Goal: Task Accomplishment & Management: Manage account settings

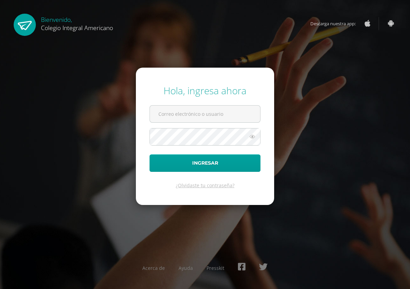
type input "[EMAIL_ADDRESS][DOMAIN_NAME]"
click at [255, 140] on icon at bounding box center [252, 136] width 9 height 8
click at [252, 136] on icon at bounding box center [252, 136] width 10 height 8
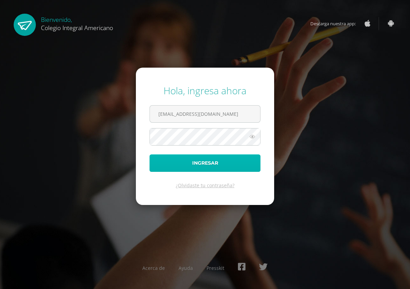
click at [217, 161] on button "Ingresar" at bounding box center [204, 162] width 111 height 17
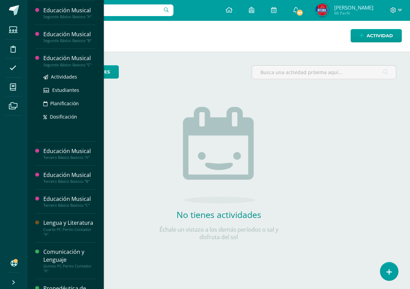
scroll to position [477, 0]
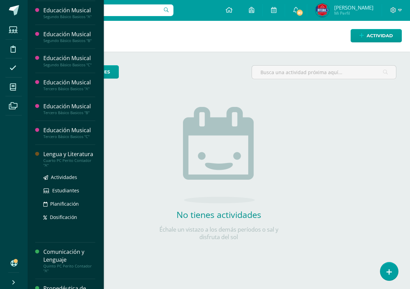
drag, startPoint x: 68, startPoint y: 175, endPoint x: 65, endPoint y: 183, distance: 8.0
click at [68, 168] on div "Cuarto PC Perito Contador "A"" at bounding box center [69, 163] width 52 height 10
click at [60, 180] on span "Actividades" at bounding box center [64, 177] width 26 height 6
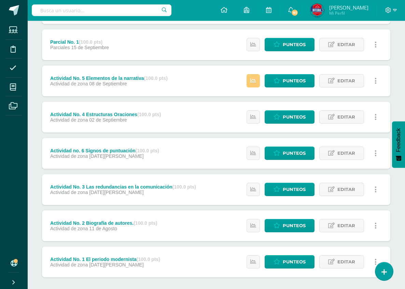
scroll to position [85, 0]
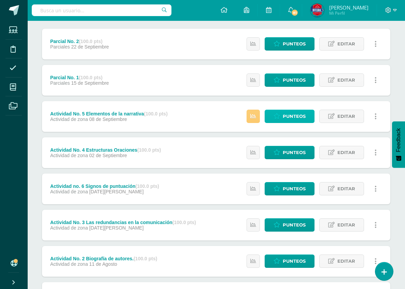
click at [291, 112] on span "Punteos" at bounding box center [294, 116] width 23 height 13
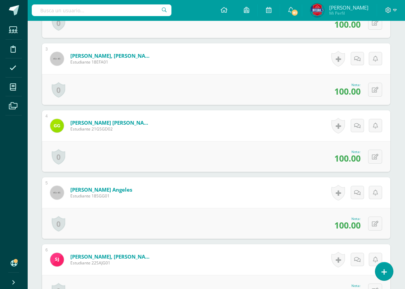
scroll to position [376, 0]
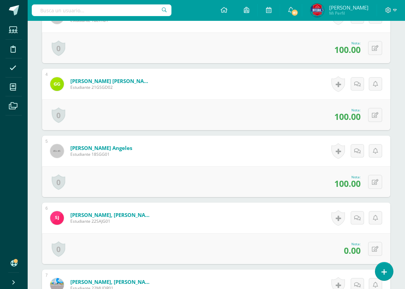
type input "80"
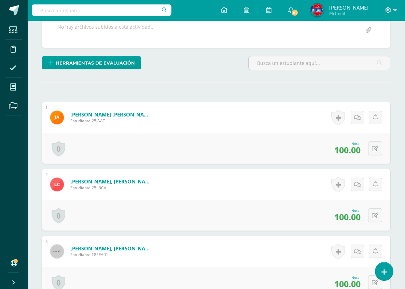
scroll to position [137, 0]
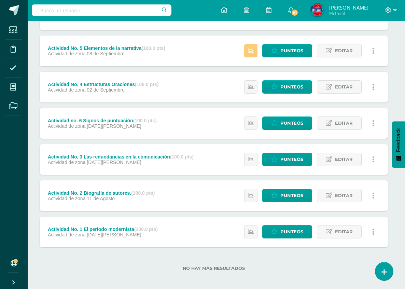
scroll to position [153, 2]
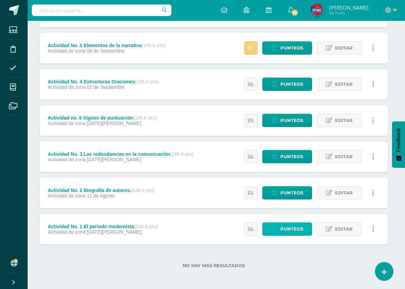
click at [287, 226] on span "Punteos" at bounding box center [291, 228] width 23 height 13
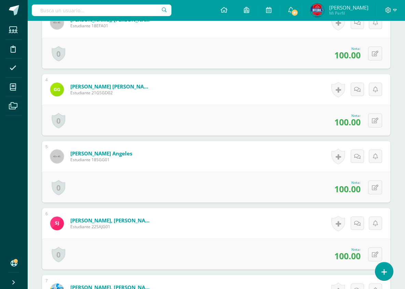
scroll to position [388, 0]
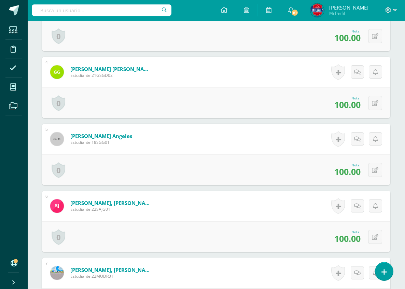
type input "80"
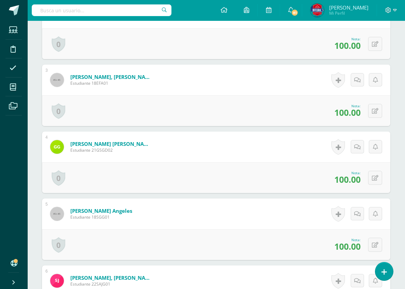
scroll to position [319, 0]
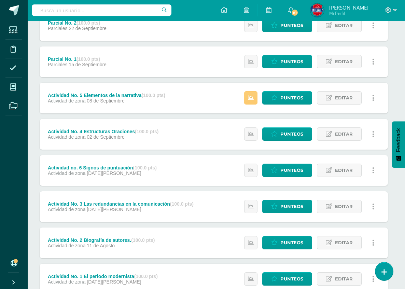
scroll to position [153, 2]
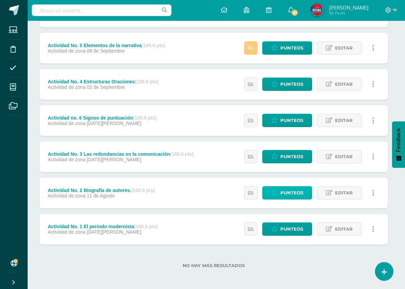
click at [289, 189] on span "Punteos" at bounding box center [291, 192] width 23 height 13
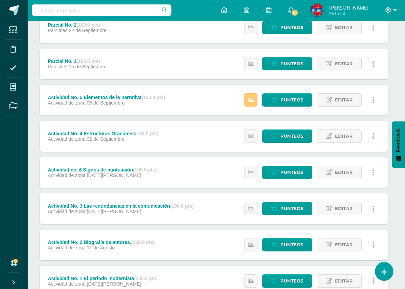
scroll to position [136, 2]
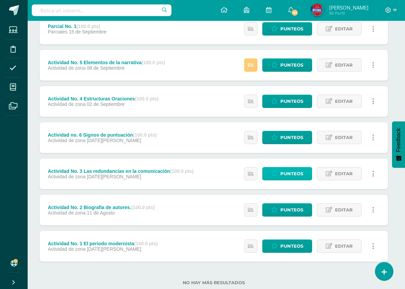
click at [289, 170] on span "Punteos" at bounding box center [291, 173] width 23 height 13
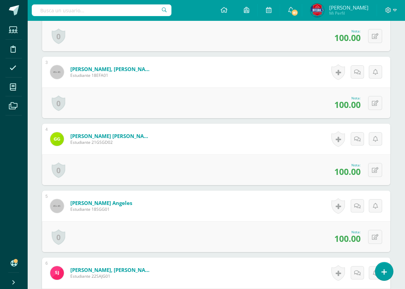
scroll to position [319, 0]
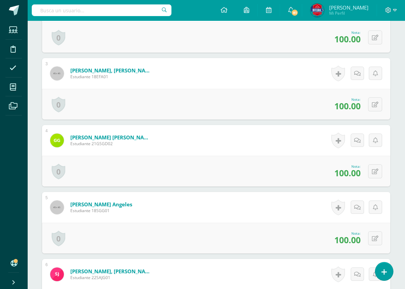
type input "80"
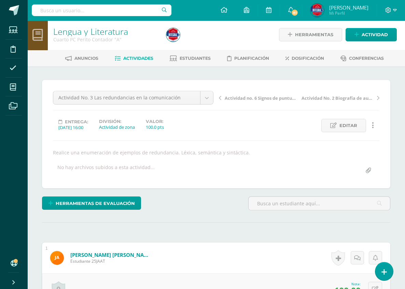
scroll to position [0, 0]
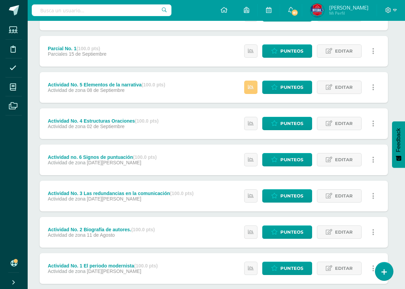
scroll to position [102, 2]
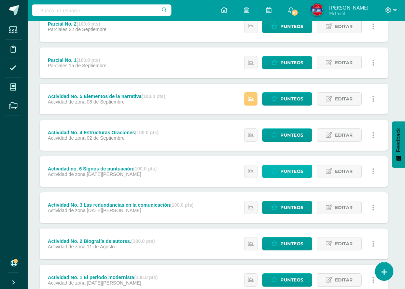
click at [296, 169] on span "Punteos" at bounding box center [291, 171] width 23 height 13
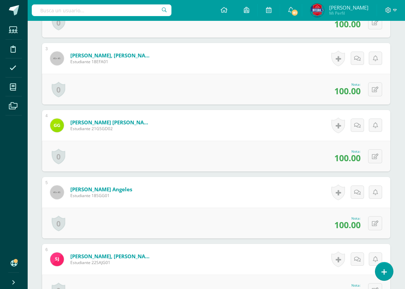
scroll to position [376, 0]
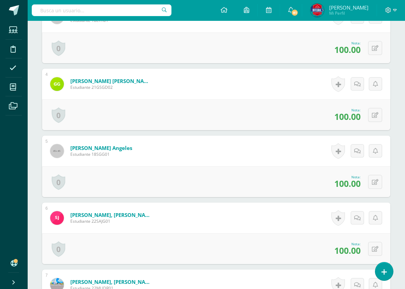
type input "80"
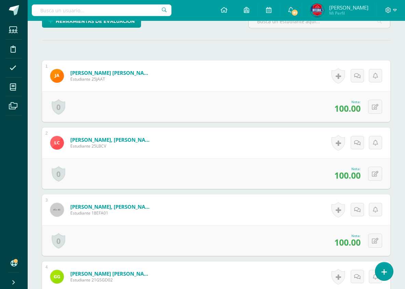
scroll to position [183, 0]
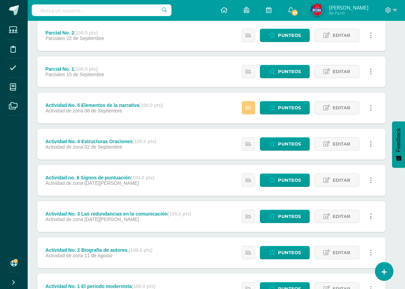
scroll to position [85, 5]
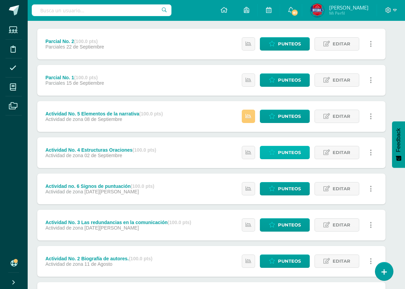
click at [285, 150] on span "Punteos" at bounding box center [289, 152] width 23 height 13
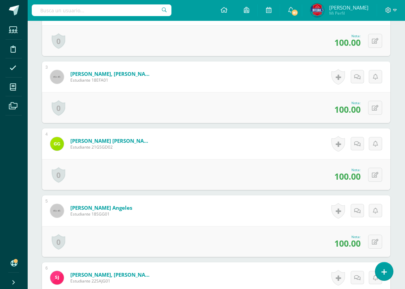
scroll to position [350, 0]
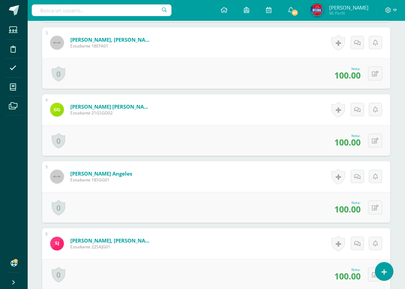
type input "80"
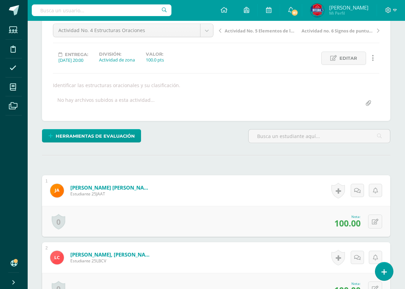
scroll to position [43, 0]
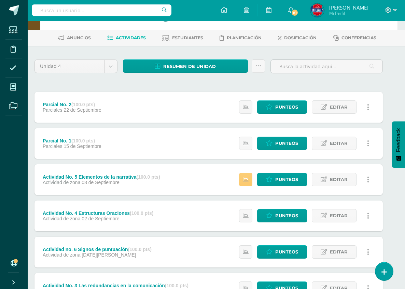
scroll to position [34, 8]
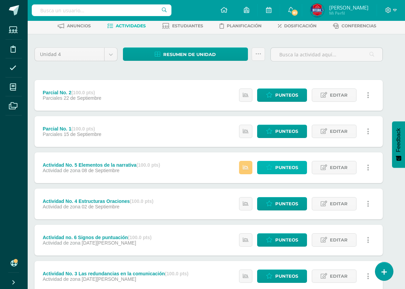
click at [278, 163] on span "Punteos" at bounding box center [286, 167] width 23 height 13
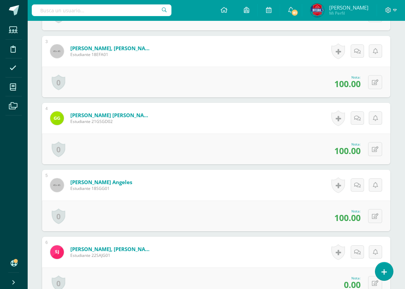
scroll to position [354, 0]
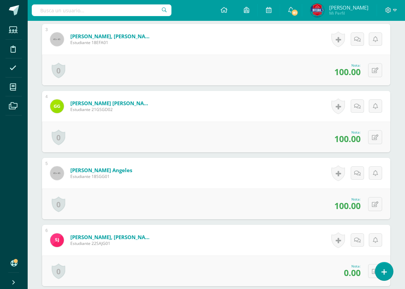
type input "00"
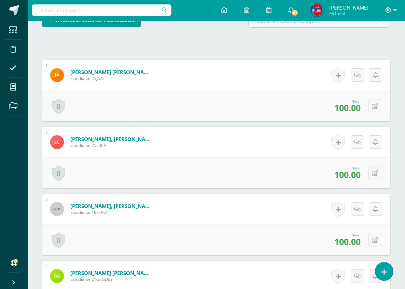
scroll to position [183, 0]
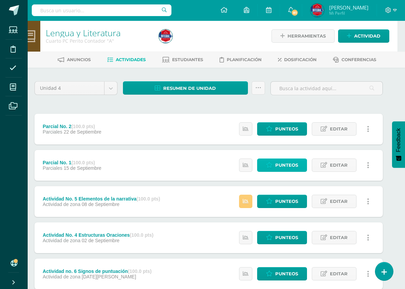
click at [278, 161] on span "Punteos" at bounding box center [286, 165] width 23 height 13
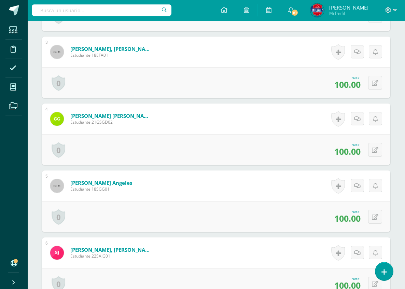
scroll to position [341, 0]
type input "80"
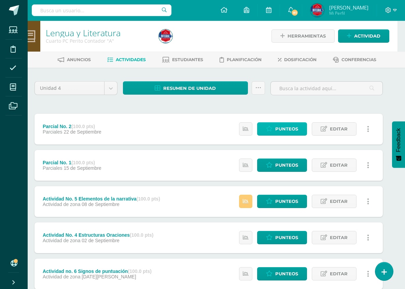
click at [282, 128] on span "Punteos" at bounding box center [286, 129] width 23 height 13
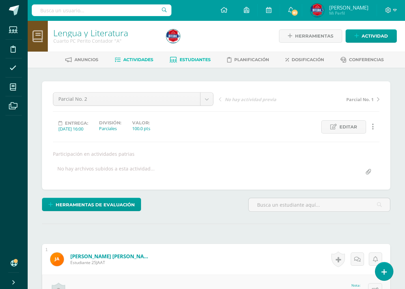
click at [189, 62] on link "Estudiantes" at bounding box center [190, 59] width 41 height 11
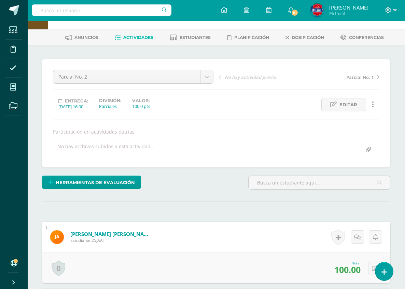
scroll to position [34, 0]
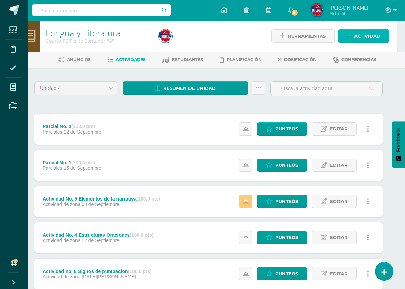
click at [368, 33] on span "Actividad" at bounding box center [367, 36] width 26 height 13
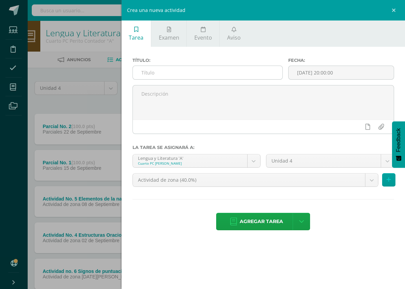
click at [161, 76] on input "text" at bounding box center [207, 72] width 149 height 13
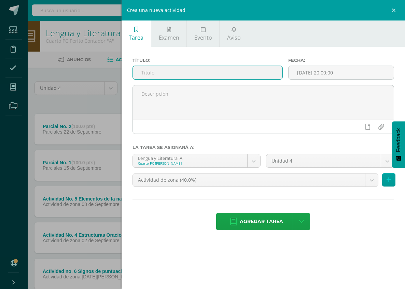
type input "v"
type input "Evaluación final"
click at [315, 75] on input "[DATE] 20:00:00" at bounding box center [340, 72] width 105 height 13
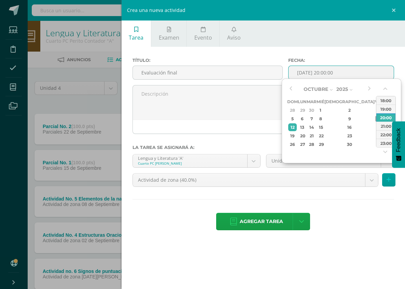
click at [375, 118] on div "10" at bounding box center [378, 119] width 6 height 8
click at [345, 117] on div "9" at bounding box center [349, 119] width 40 height 8
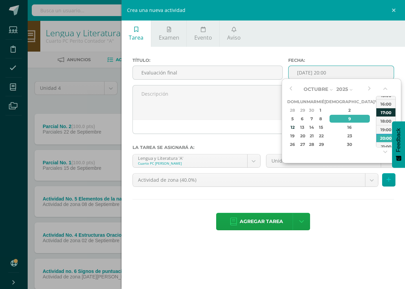
drag, startPoint x: 389, startPoint y: 111, endPoint x: 292, endPoint y: 109, distance: 96.6
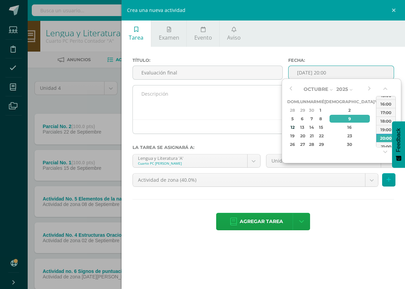
click at [388, 111] on div "17:00" at bounding box center [385, 112] width 19 height 9
type input "2025-10-09 17:00"
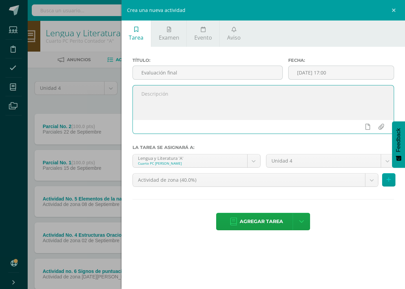
click at [211, 103] on textarea at bounding box center [263, 102] width 261 height 34
type textarea "Resolver la evaluación teórica de la etapa IV."
click at [255, 162] on body "Estudiantes Disciplina Asistencia Mis cursos Archivos Soporte Ayuda Reportar un…" at bounding box center [194, 221] width 405 height 443
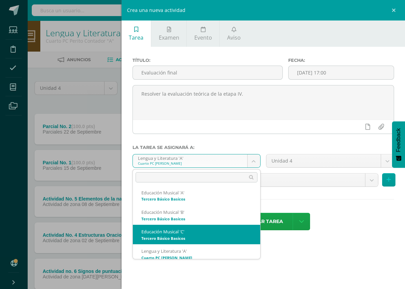
scroll to position [455, 0]
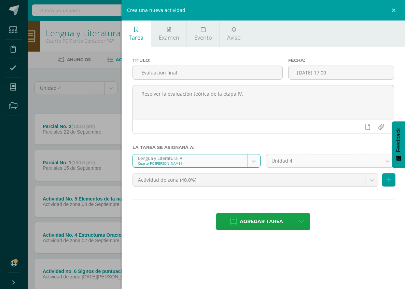
click at [389, 162] on body "Estudiantes Disciplina Asistencia Mis cursos Archivos Soporte Ayuda Reportar un…" at bounding box center [194, 221] width 405 height 443
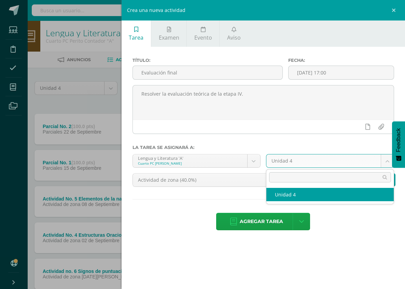
select select "170263"
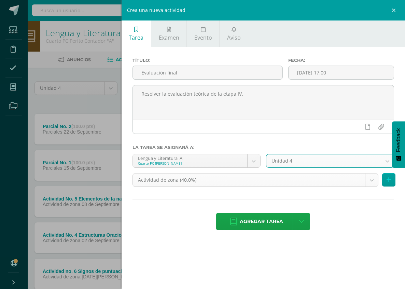
click at [373, 181] on body "Estudiantes Disciplina Asistencia Mis cursos Archivos Soporte Ayuda Reportar un…" at bounding box center [194, 221] width 405 height 443
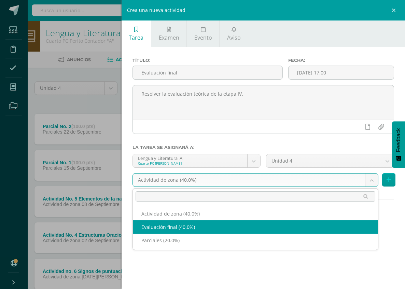
select select "190925"
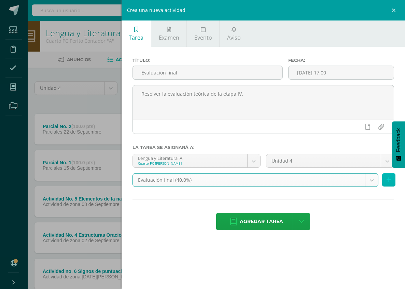
click at [389, 175] on button at bounding box center [388, 179] width 13 height 13
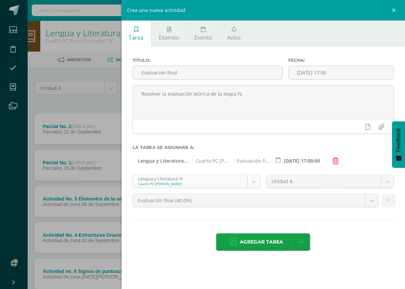
click at [254, 179] on body "Estudiantes Disciplina Asistencia Mis cursos Archivos Soporte Ayuda Reportar un…" at bounding box center [194, 221] width 405 height 443
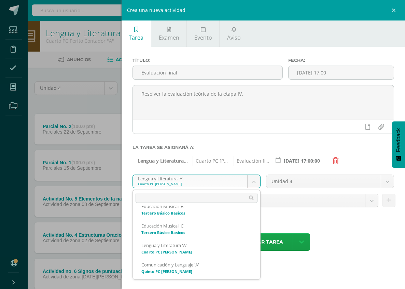
scroll to position [478, 0]
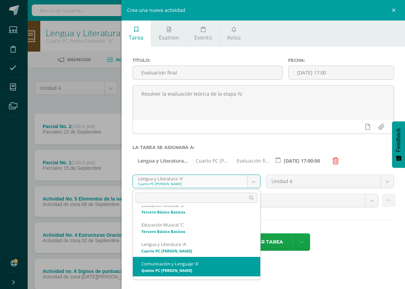
select select "170379"
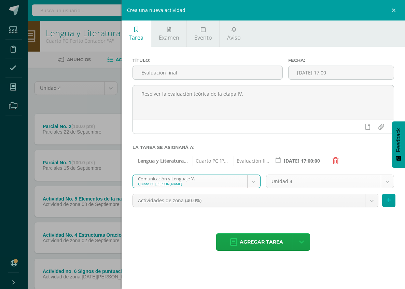
click at [388, 182] on body "Estudiantes Disciplina Asistencia Mis cursos Archivos Soporte Ayuda Reportar un…" at bounding box center [194, 221] width 405 height 443
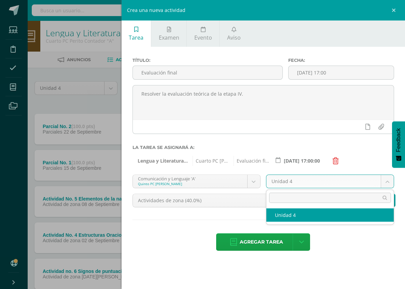
select select "170385"
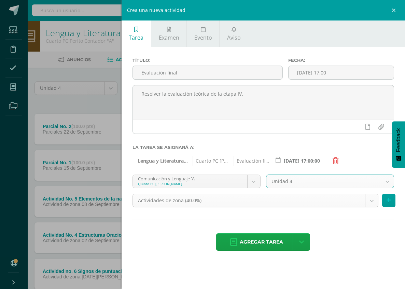
click at [368, 200] on body "Estudiantes Disciplina Asistencia Mis cursos Archivos Soporte Ayuda Reportar un…" at bounding box center [194, 221] width 405 height 443
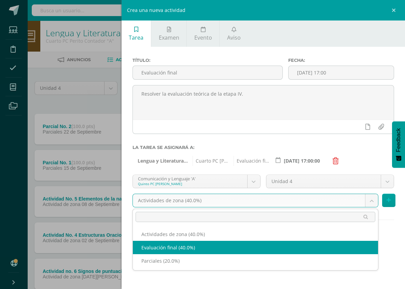
select select "190928"
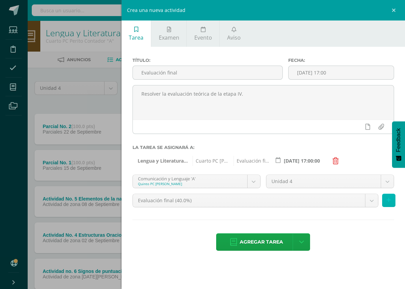
click at [385, 201] on button at bounding box center [388, 199] width 13 height 13
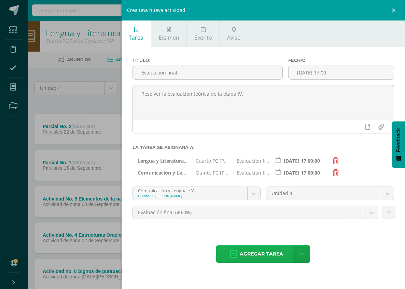
click at [261, 258] on span "Agregar tarea" at bounding box center [261, 253] width 43 height 17
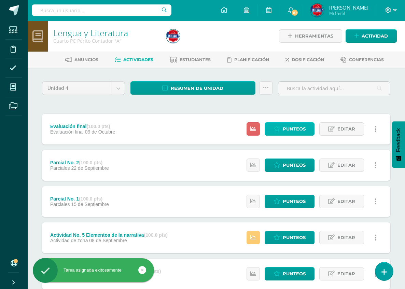
click at [289, 131] on span "Punteos" at bounding box center [294, 129] width 23 height 13
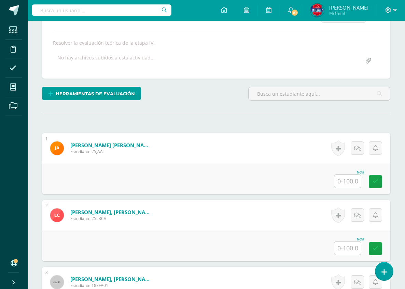
scroll to position [111, 0]
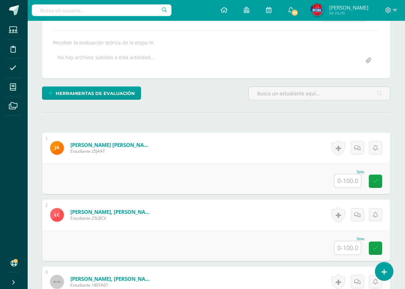
click at [340, 174] on input "text" at bounding box center [347, 180] width 27 height 13
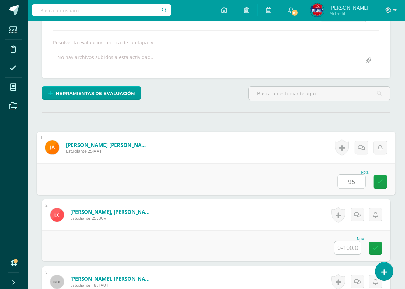
type input "95"
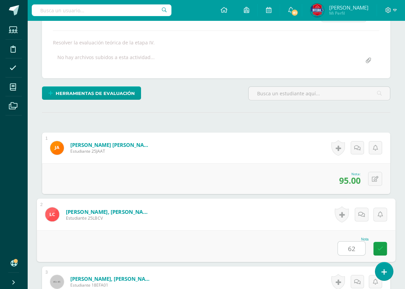
type input "62"
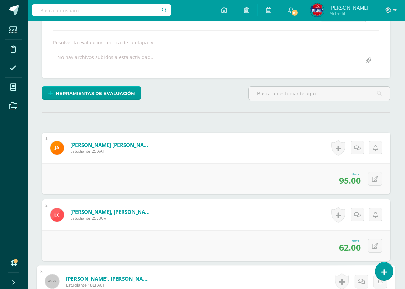
type input "95"
type input "100"
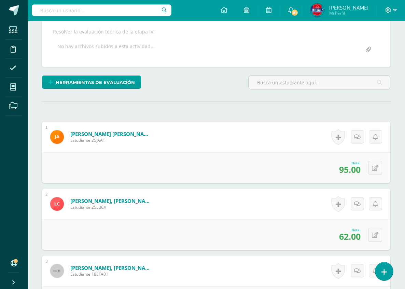
type input "65"
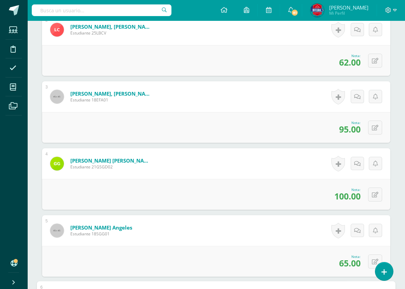
type input "60"
type input "75"
type input "60"
type input "98"
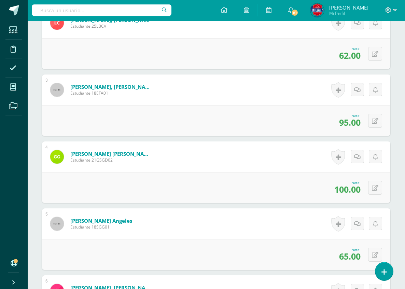
type input "98"
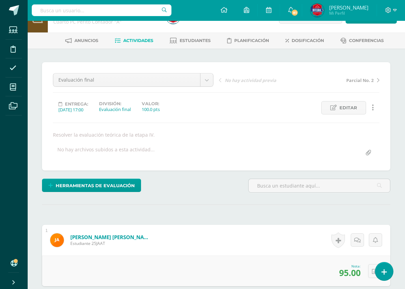
scroll to position [0, 0]
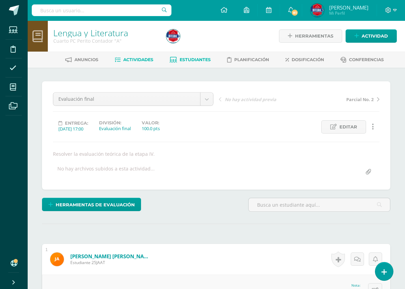
click at [193, 61] on span "Estudiantes" at bounding box center [194, 59] width 31 height 5
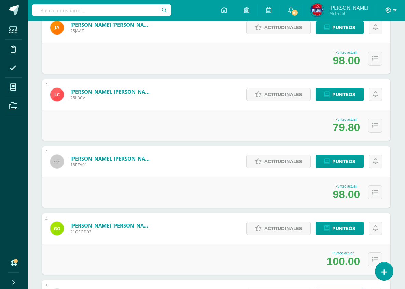
scroll to position [136, 0]
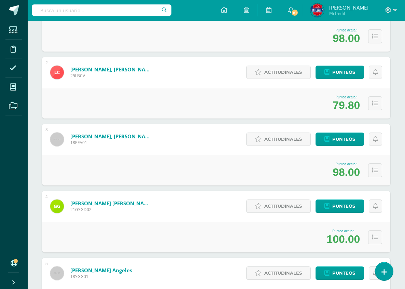
scroll to position [170, 0]
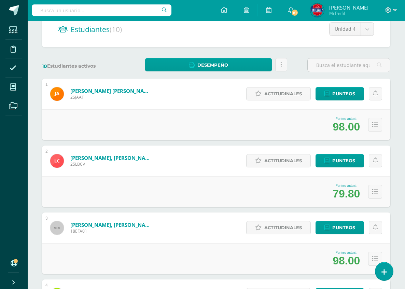
scroll to position [68, 0]
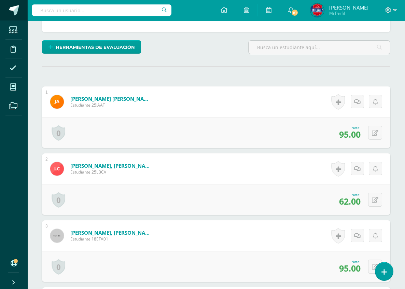
scroll to position [137, 0]
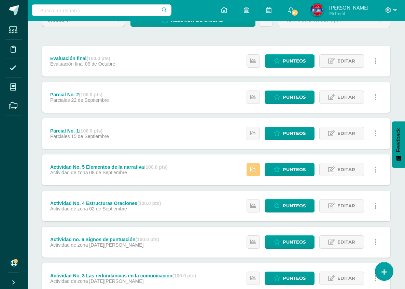
scroll to position [68, 0]
click at [289, 169] on span "Punteos" at bounding box center [294, 169] width 23 height 13
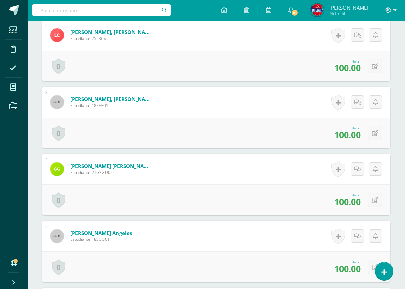
scroll to position [291, 0]
type input "30"
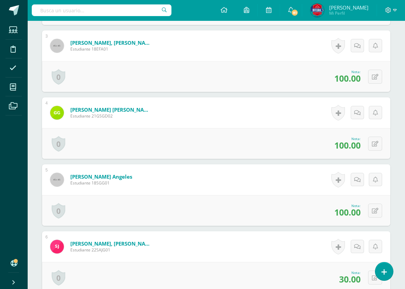
scroll to position [359, 0]
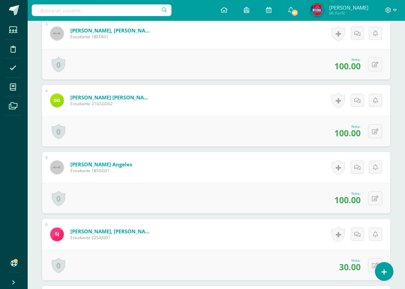
type input "30"
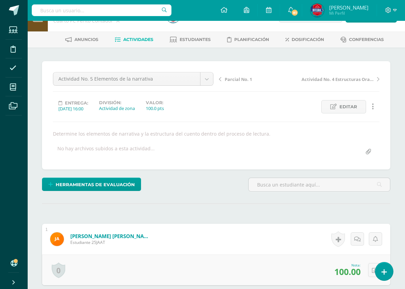
scroll to position [0, 0]
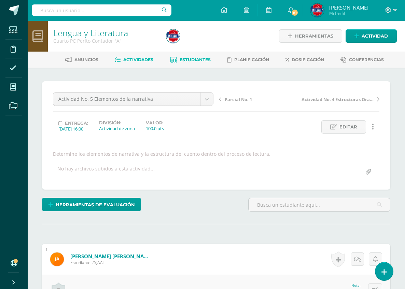
click at [195, 59] on span "Estudiantes" at bounding box center [194, 59] width 31 height 5
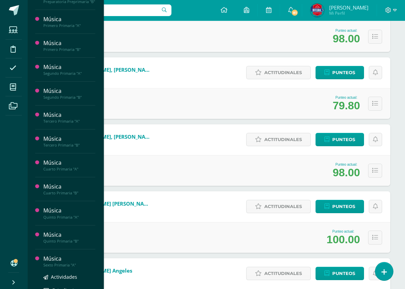
scroll to position [170, 0]
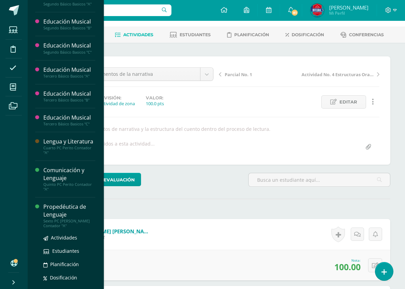
scroll to position [502, 0]
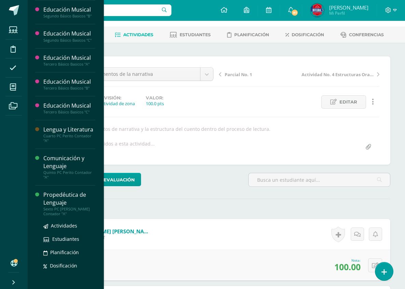
click at [60, 206] on div "Propedéutica de Lenguaje" at bounding box center [69, 199] width 52 height 16
click at [58, 229] on span "Actividades" at bounding box center [64, 225] width 26 height 6
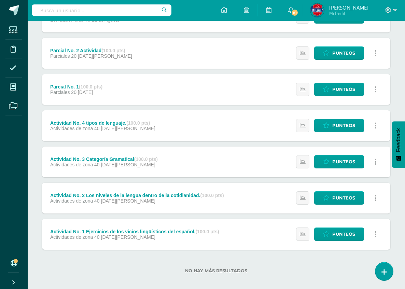
scroll to position [117, 0]
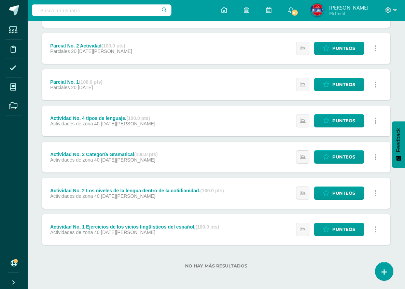
click at [377, 228] on link at bounding box center [375, 228] width 13 height 13
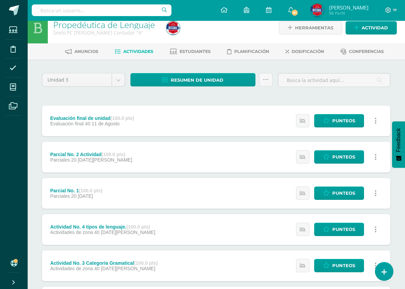
scroll to position [0, 0]
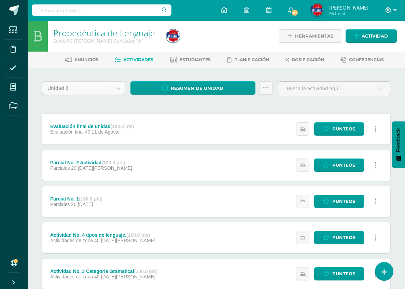
click at [118, 89] on body "Estudiantes Disciplina Asistencia Mis cursos Archivos Soporte Ayuda Reportar un…" at bounding box center [202, 203] width 405 height 407
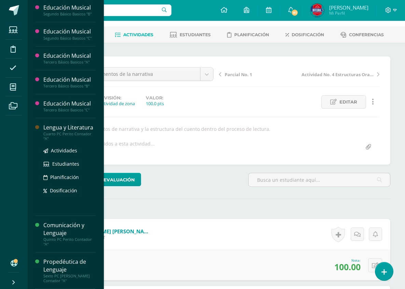
scroll to position [521, 0]
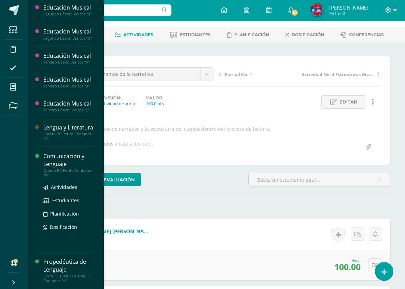
click at [60, 155] on div "Comunicación y Lenguaje" at bounding box center [69, 160] width 52 height 16
click at [57, 184] on span "Actividades" at bounding box center [64, 187] width 26 height 6
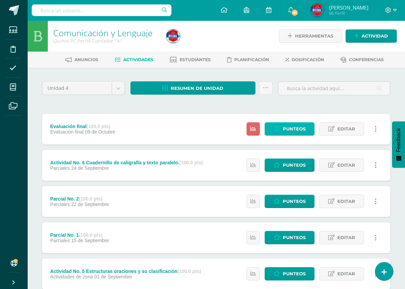
click at [288, 127] on span "Punteos" at bounding box center [294, 129] width 23 height 13
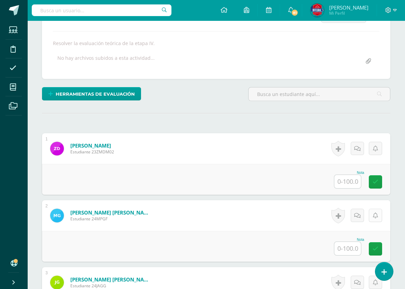
scroll to position [111, 0]
click at [347, 174] on input "text" at bounding box center [347, 180] width 27 height 13
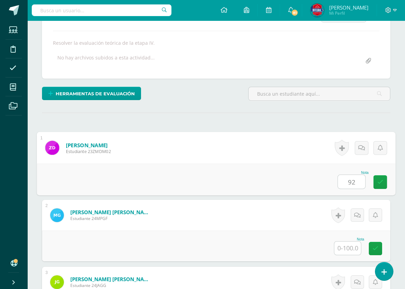
type input "92"
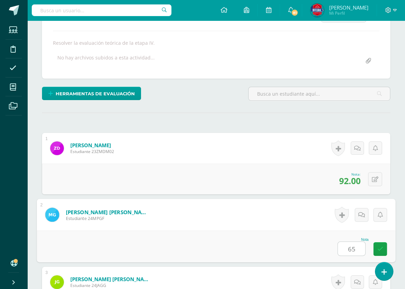
type input "65"
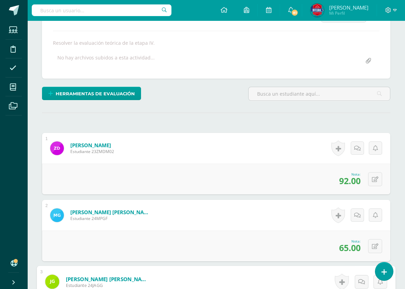
type input "90"
type input "68"
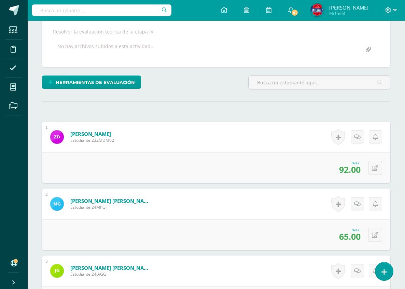
type input "70"
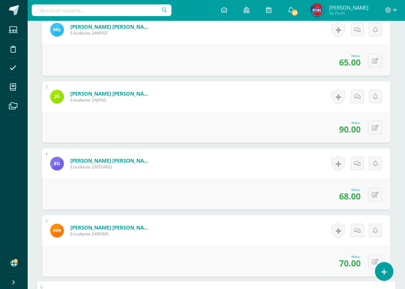
type input "42"
type input "80"
type input "58"
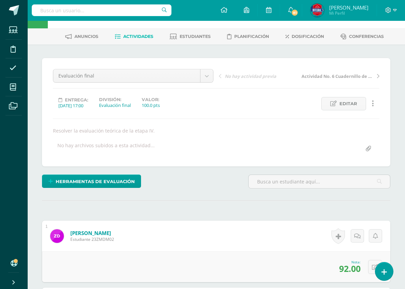
scroll to position [23, 0]
click at [197, 34] on span "Estudiantes" at bounding box center [194, 36] width 31 height 5
